Goal: Task Accomplishment & Management: Complete application form

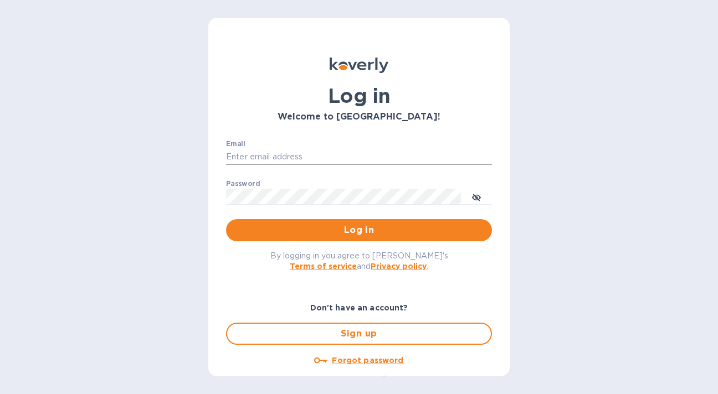
click at [270, 149] on input "Email" at bounding box center [359, 157] width 266 height 17
type input "[PERSON_NAME][EMAIL_ADDRESS][DOMAIN_NAME]"
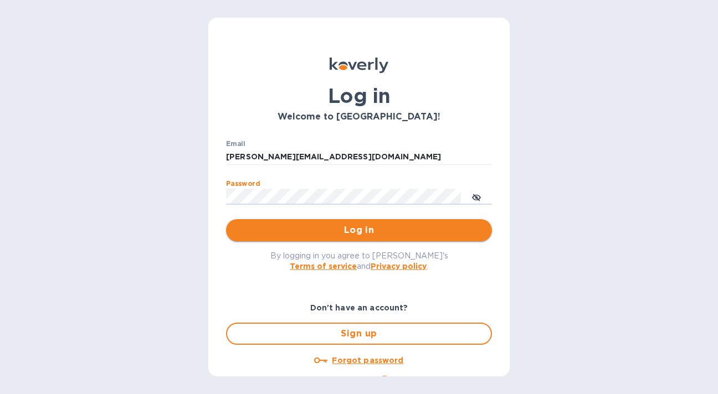
click at [357, 230] on span "Log in" at bounding box center [359, 230] width 248 height 13
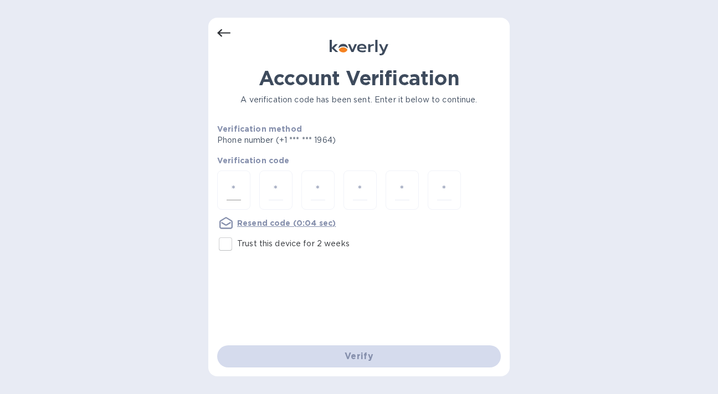
click at [232, 192] on input "number" at bounding box center [233, 190] width 14 height 20
type input "2"
type input "6"
type input "0"
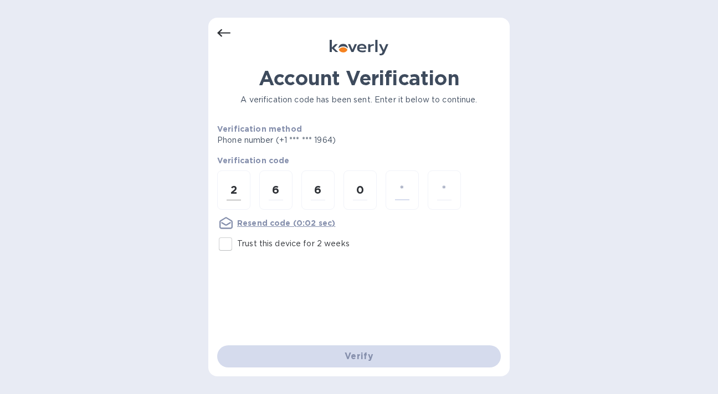
type input "7"
type input "2"
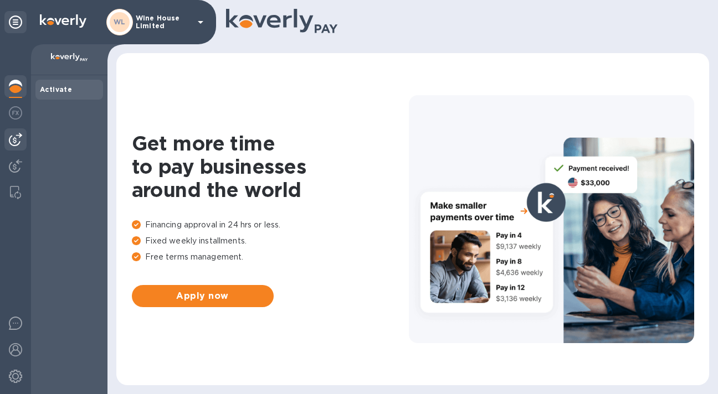
click at [16, 143] on img at bounding box center [15, 139] width 13 height 13
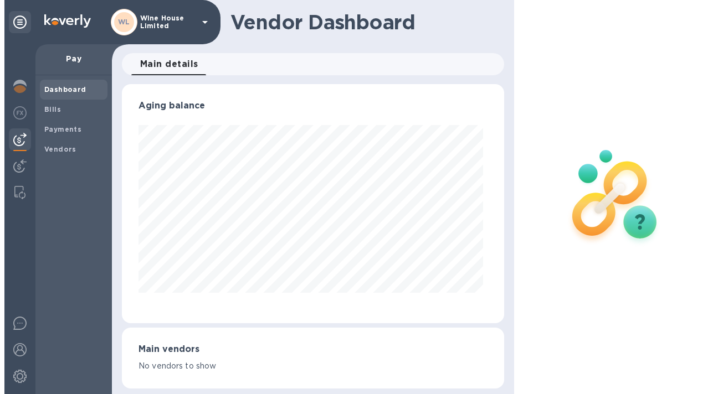
scroll to position [239, 378]
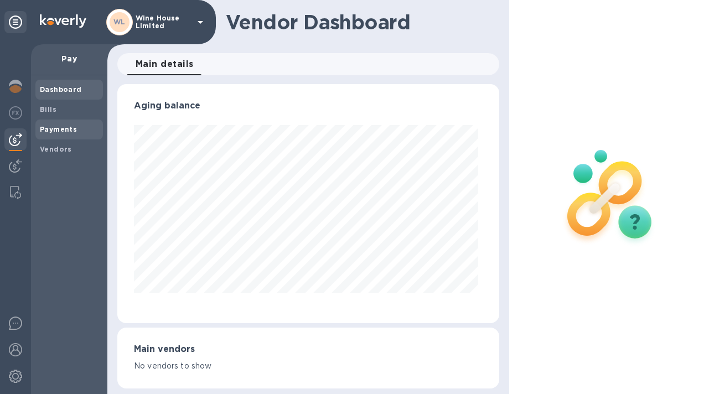
click at [53, 131] on b "Payments" at bounding box center [58, 129] width 37 height 8
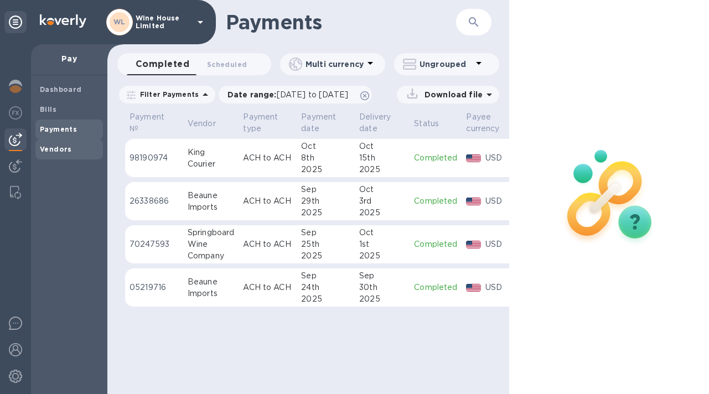
click at [59, 147] on b "Vendors" at bounding box center [56, 149] width 32 height 8
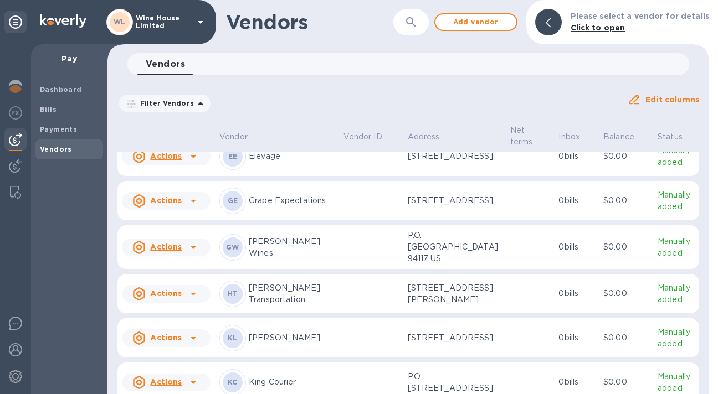
scroll to position [106, 0]
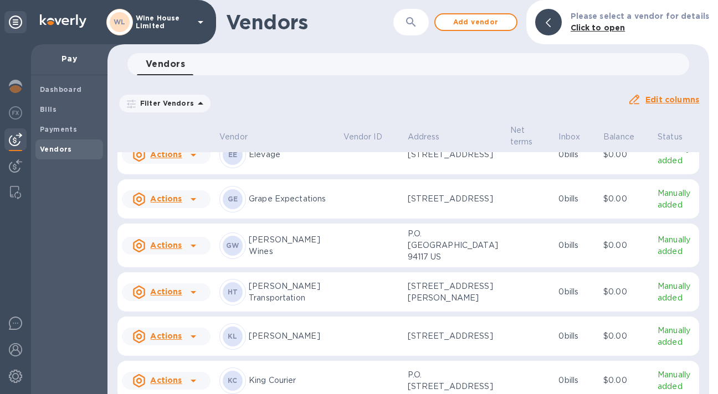
click at [175, 203] on u "Actions" at bounding box center [166, 198] width 32 height 9
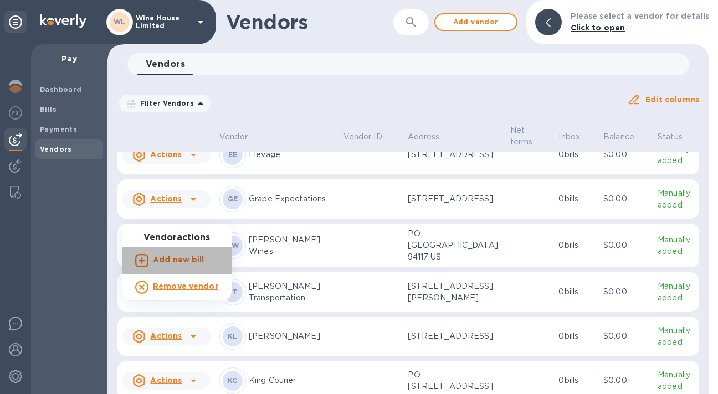
click at [177, 260] on b "Add new bill" at bounding box center [178, 259] width 51 height 9
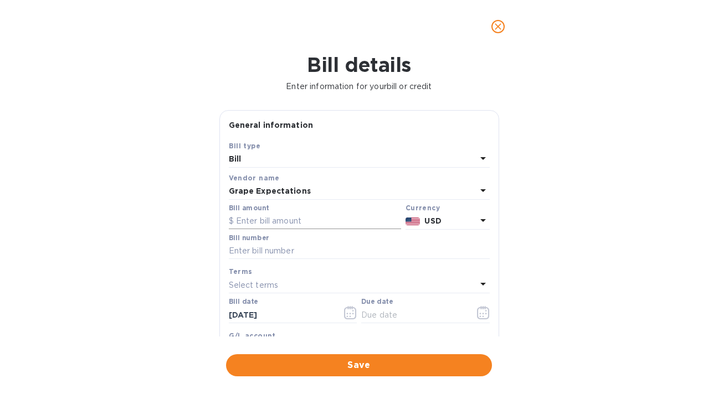
click at [241, 220] on input "text" at bounding box center [315, 221] width 172 height 17
click at [244, 220] on input "text" at bounding box center [315, 221] width 172 height 17
type input "2,388.00"
click at [242, 256] on input "text" at bounding box center [359, 251] width 261 height 17
type input "360843, 361947,948,949"
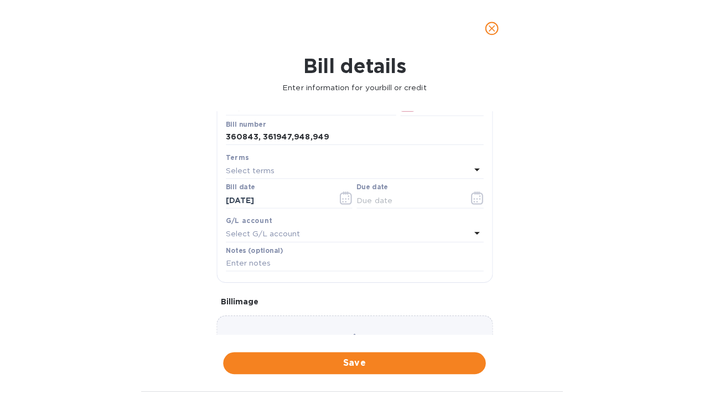
scroll to position [117, 0]
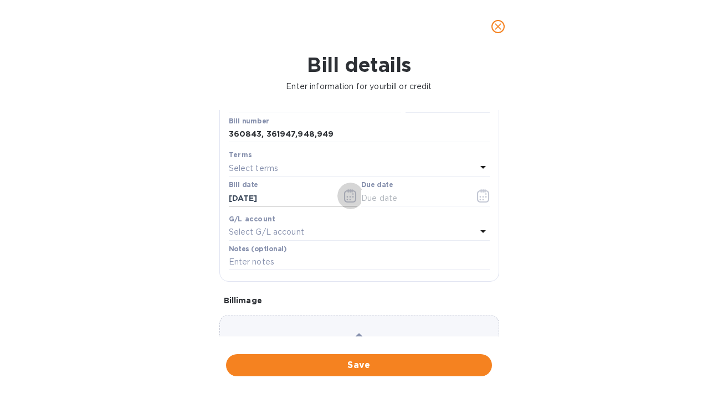
click at [347, 199] on icon "button" at bounding box center [350, 195] width 13 height 13
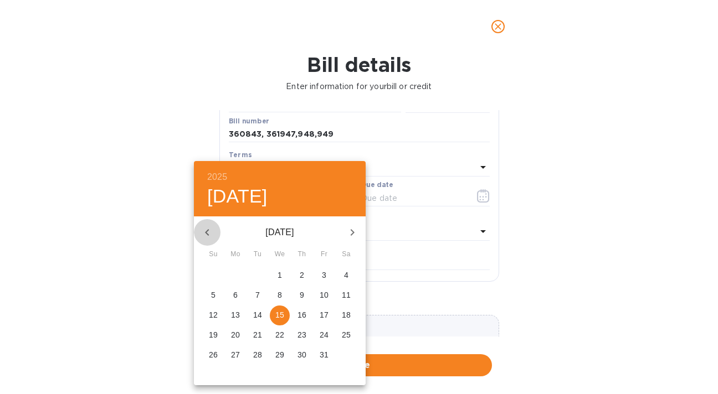
click at [206, 227] on icon "button" at bounding box center [206, 232] width 13 height 13
click at [260, 295] on span "5" at bounding box center [257, 295] width 20 height 11
type input "08/05/2025"
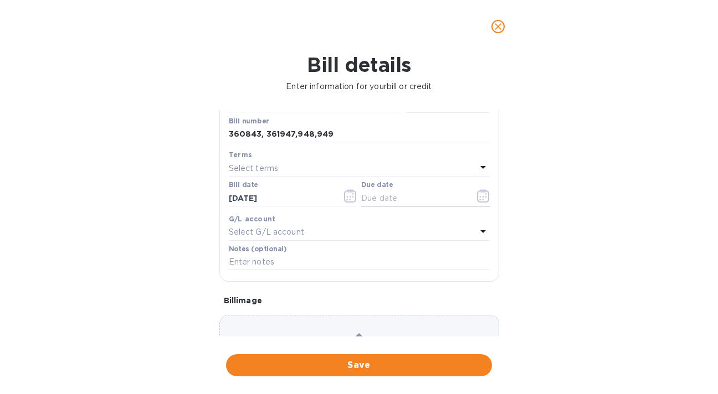
click at [477, 199] on icon "button" at bounding box center [483, 195] width 13 height 13
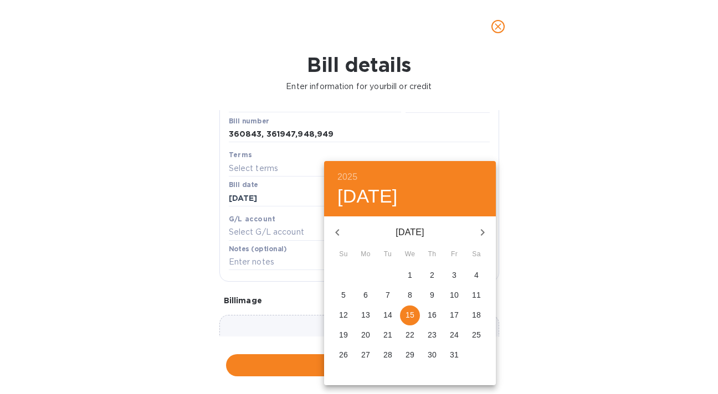
click at [412, 318] on p "15" at bounding box center [409, 314] width 9 height 11
type input "10/15/2025"
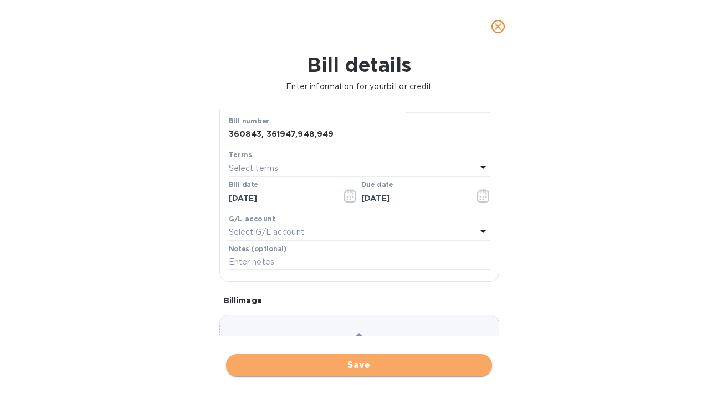
click at [360, 365] on span "Save" at bounding box center [359, 365] width 248 height 13
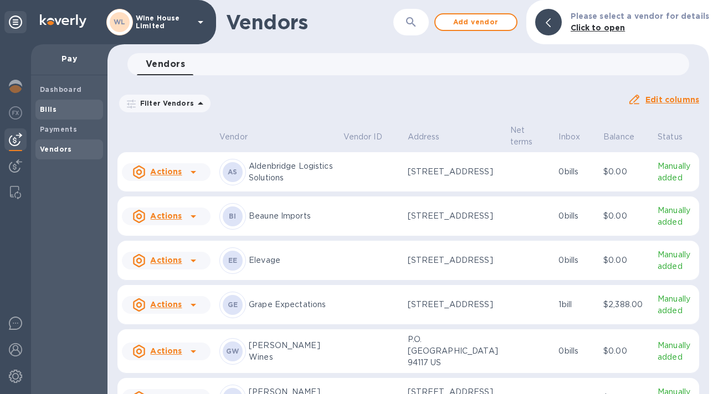
click at [49, 110] on b "Bills" at bounding box center [48, 109] width 17 height 8
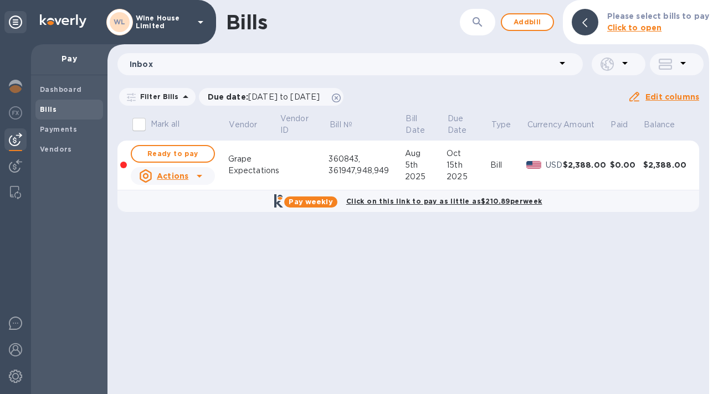
click at [173, 175] on u "Actions" at bounding box center [173, 176] width 32 height 9
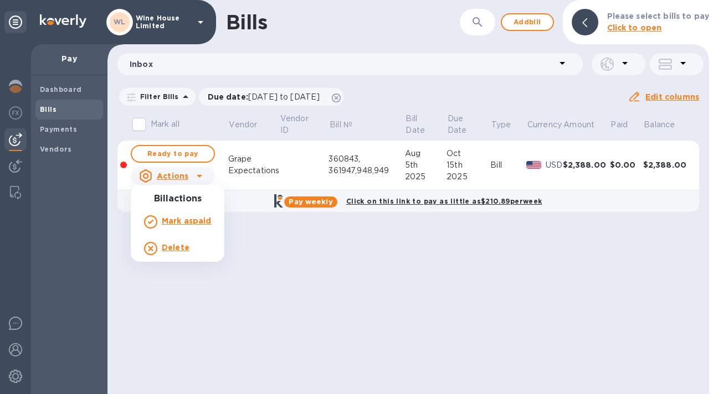
click at [261, 128] on div at bounding box center [359, 197] width 718 height 394
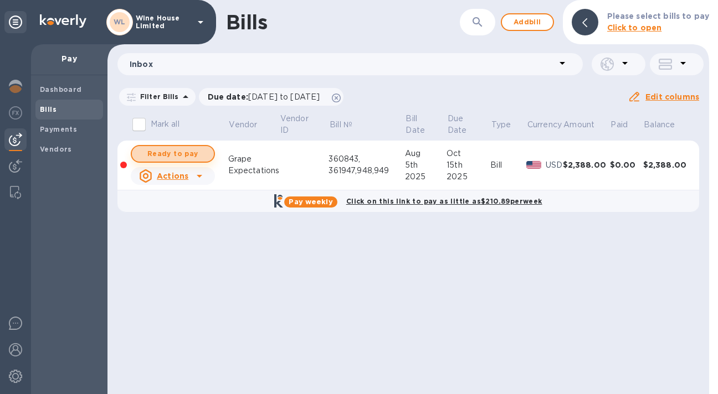
click at [170, 154] on span "Ready to pay" at bounding box center [173, 153] width 64 height 13
click at [184, 153] on span "Ready to pay" at bounding box center [173, 153] width 64 height 13
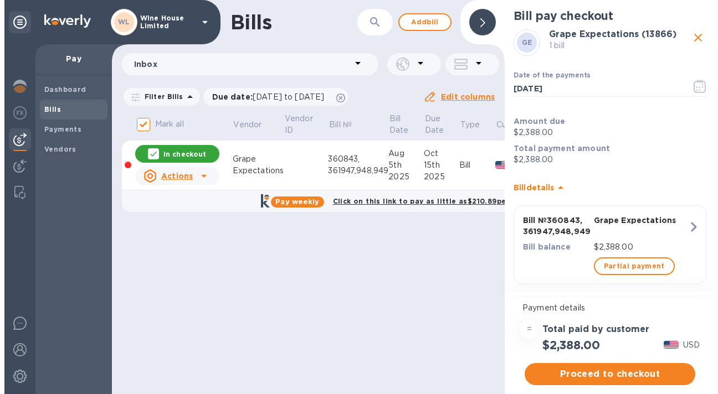
scroll to position [14, 0]
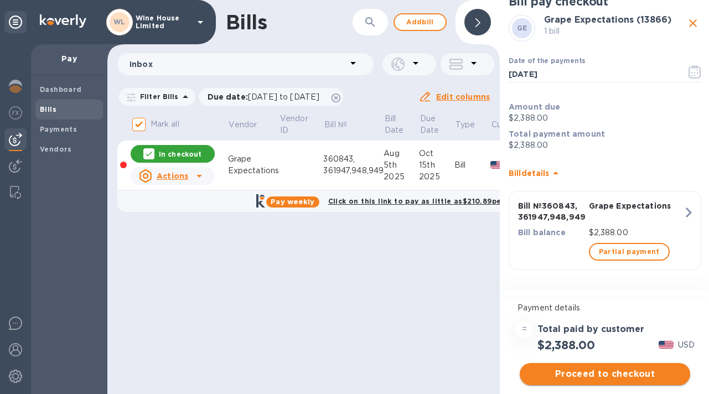
click at [597, 373] on span "Proceed to checkout" at bounding box center [605, 374] width 153 height 13
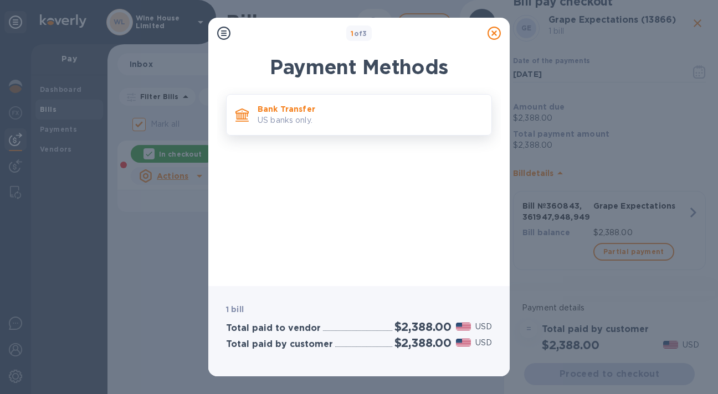
click at [352, 120] on p "US banks only." at bounding box center [369, 121] width 225 height 12
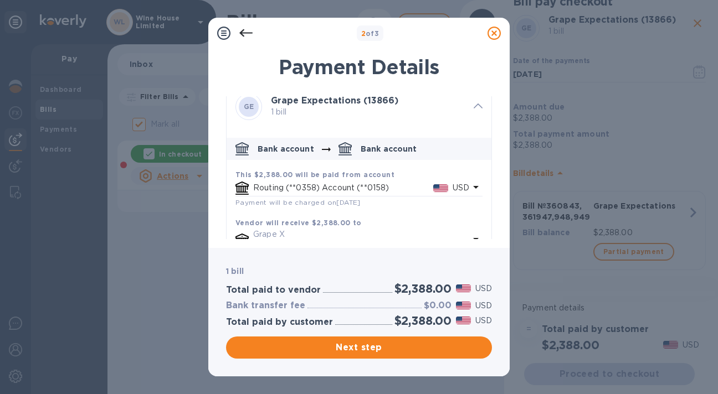
scroll to position [48, 0]
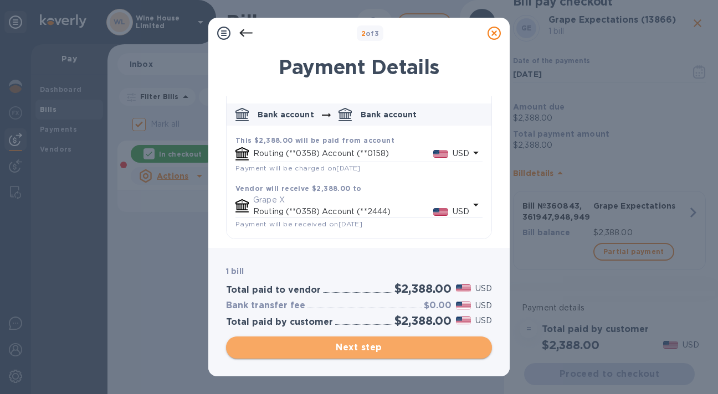
click at [362, 348] on span "Next step" at bounding box center [359, 347] width 248 height 13
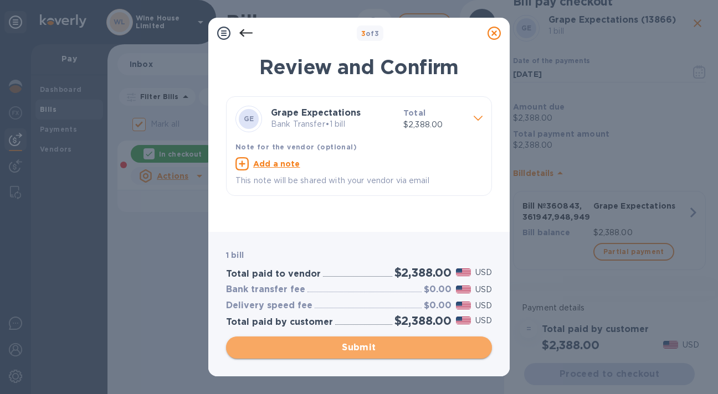
click at [355, 347] on span "Submit" at bounding box center [359, 347] width 248 height 13
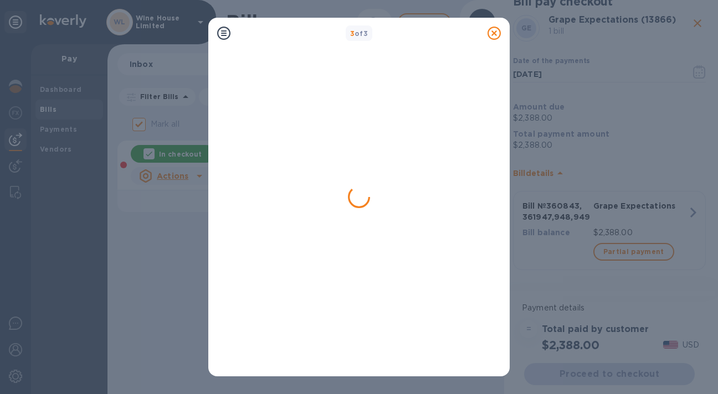
checkbox input "false"
